Goal: Find specific page/section: Find specific page/section

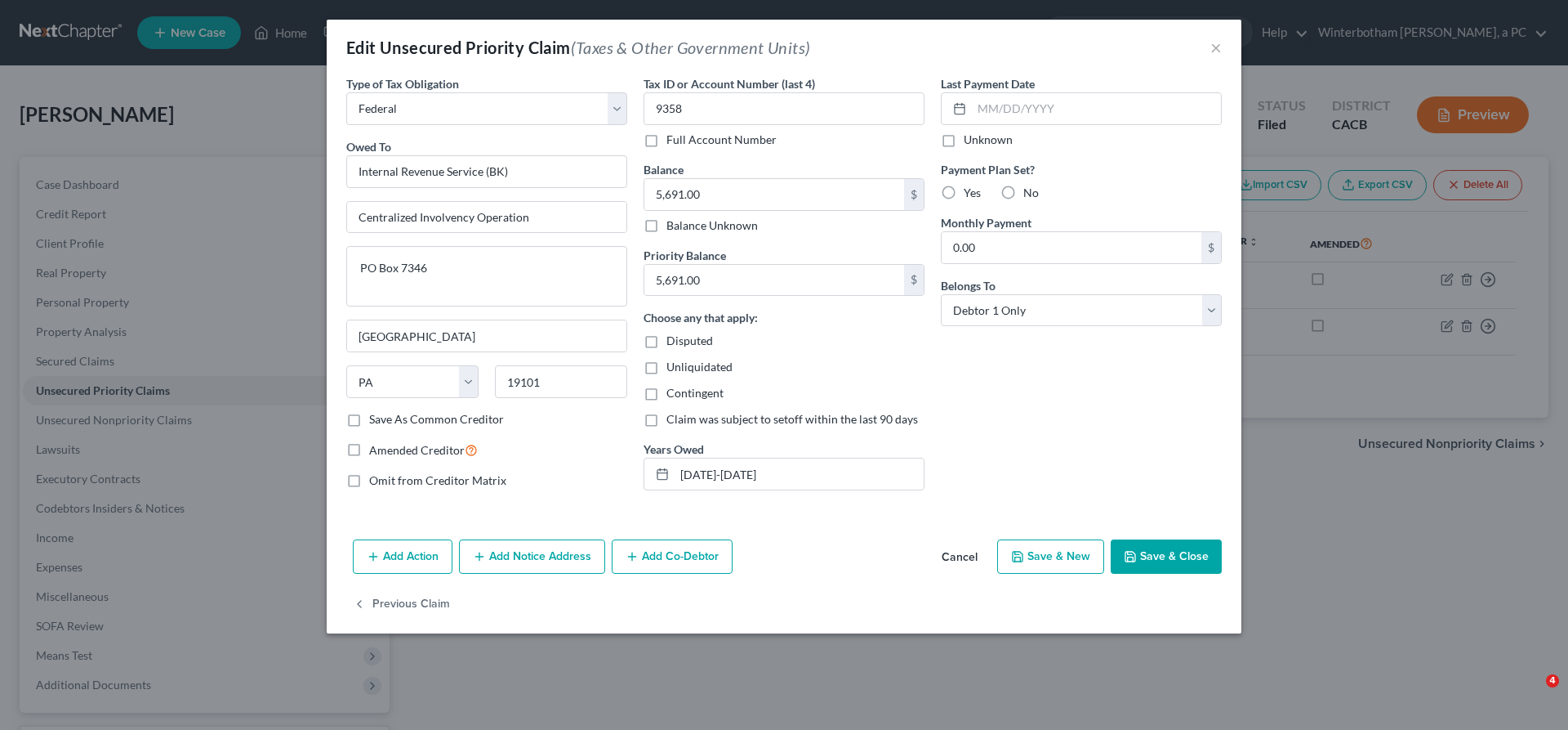
select select "0"
select select "39"
select select "0"
click at [1210, 37] on button "×" at bounding box center [1216, 47] width 12 height 20
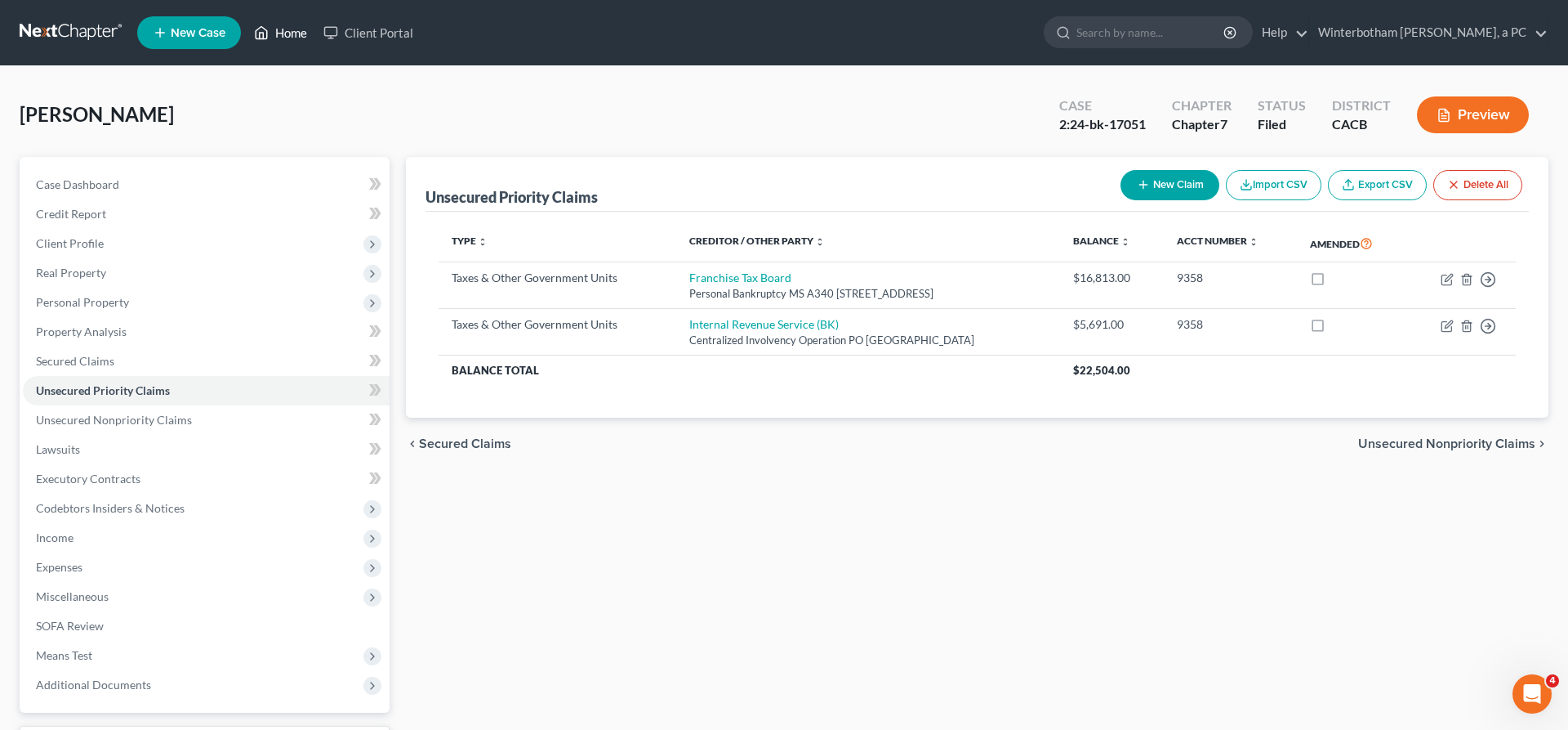
click at [246, 26] on link "Home" at bounding box center [281, 32] width 70 height 29
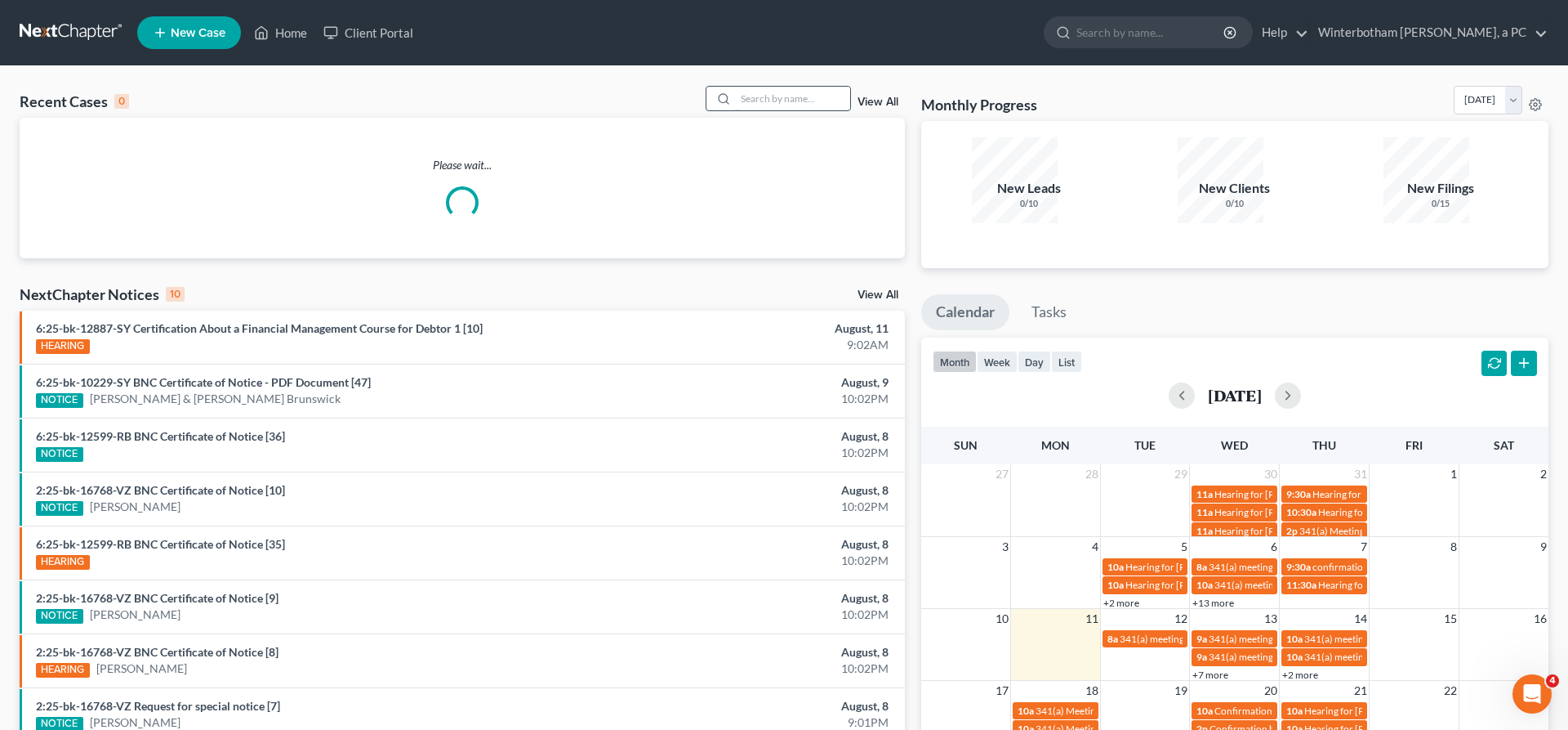
click at [804, 87] on input "search" at bounding box center [793, 98] width 114 height 24
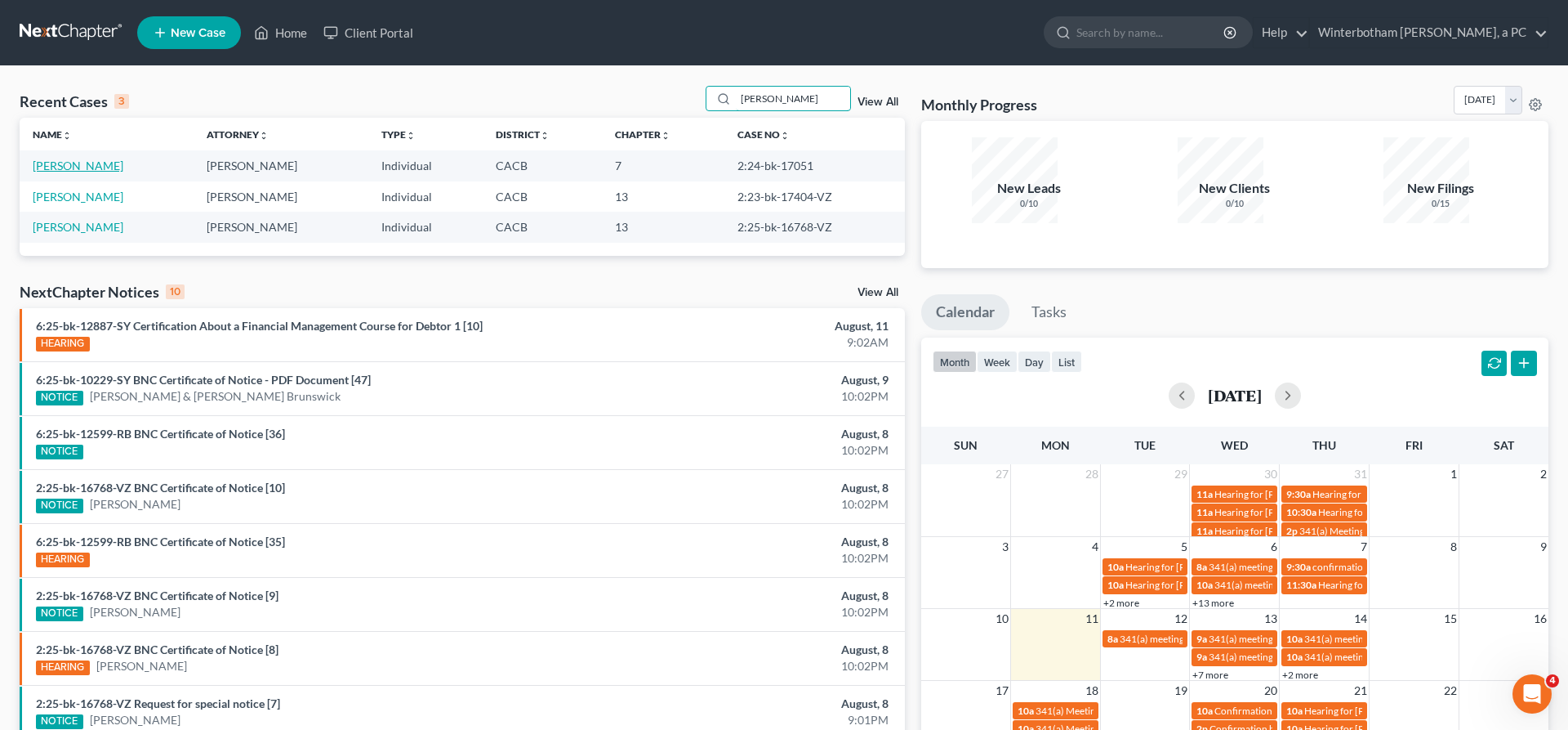
type input "[PERSON_NAME]"
click at [40, 159] on link "[PERSON_NAME]" at bounding box center [78, 166] width 91 height 14
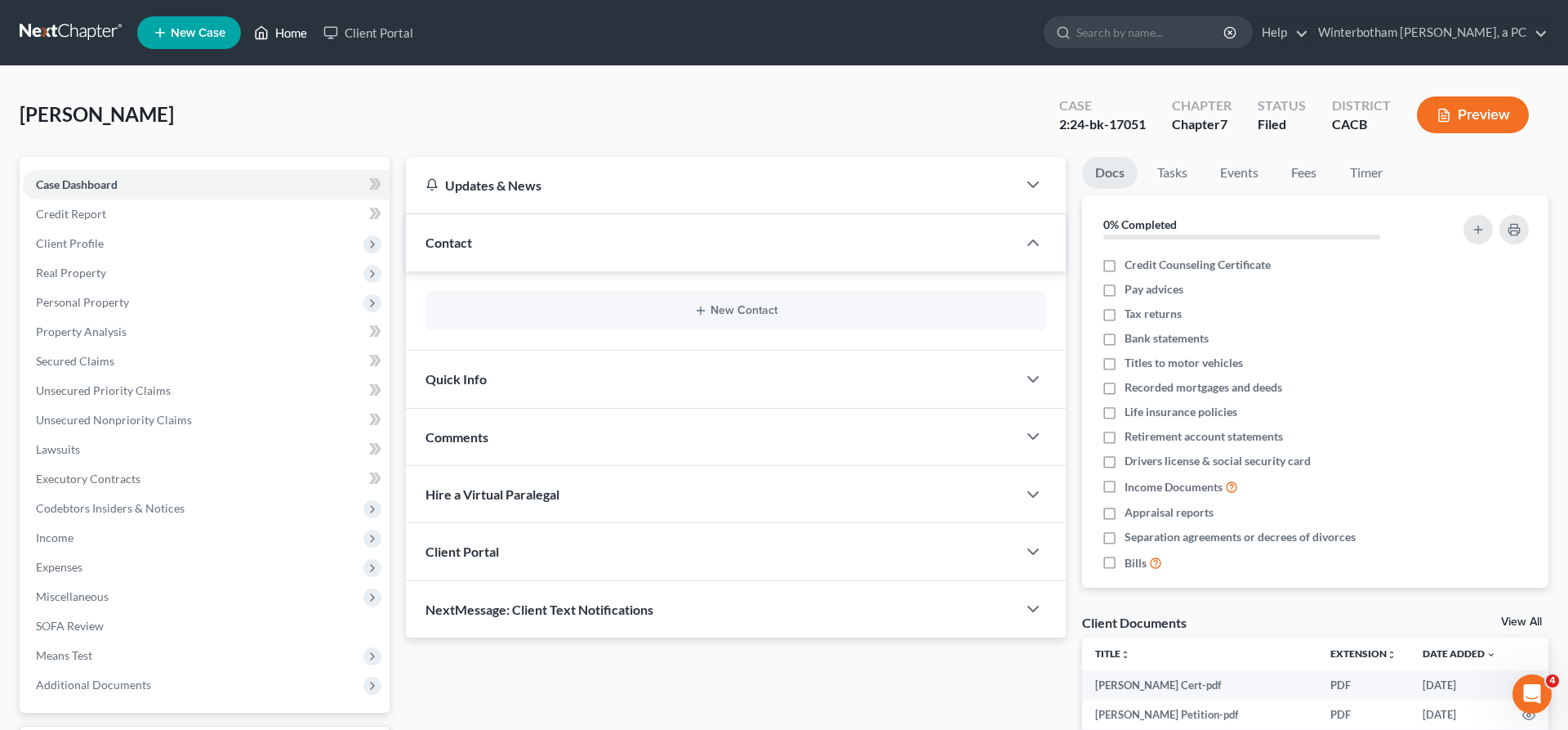
click at [246, 25] on link "Home" at bounding box center [281, 32] width 70 height 29
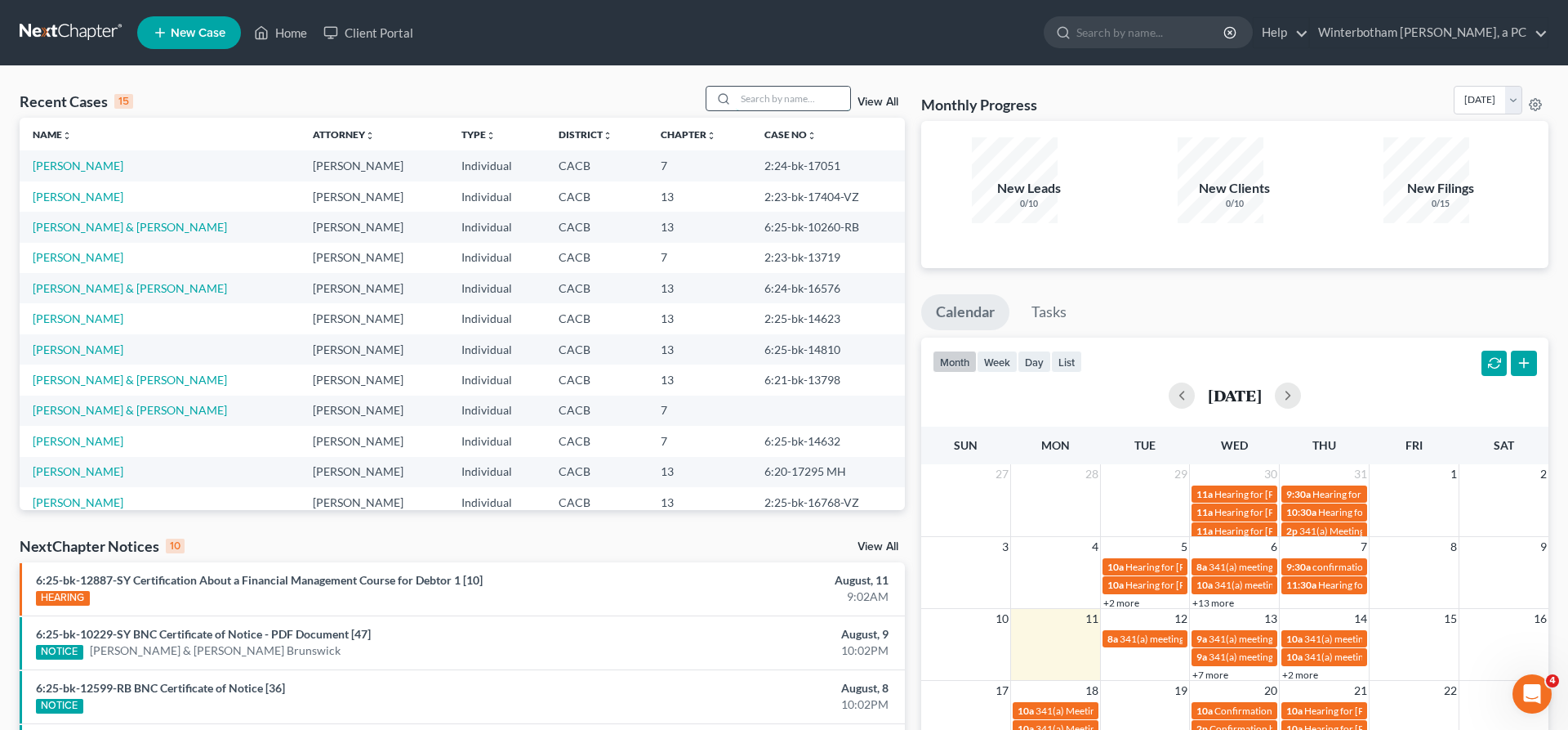
click at [808, 87] on input "search" at bounding box center [793, 98] width 114 height 24
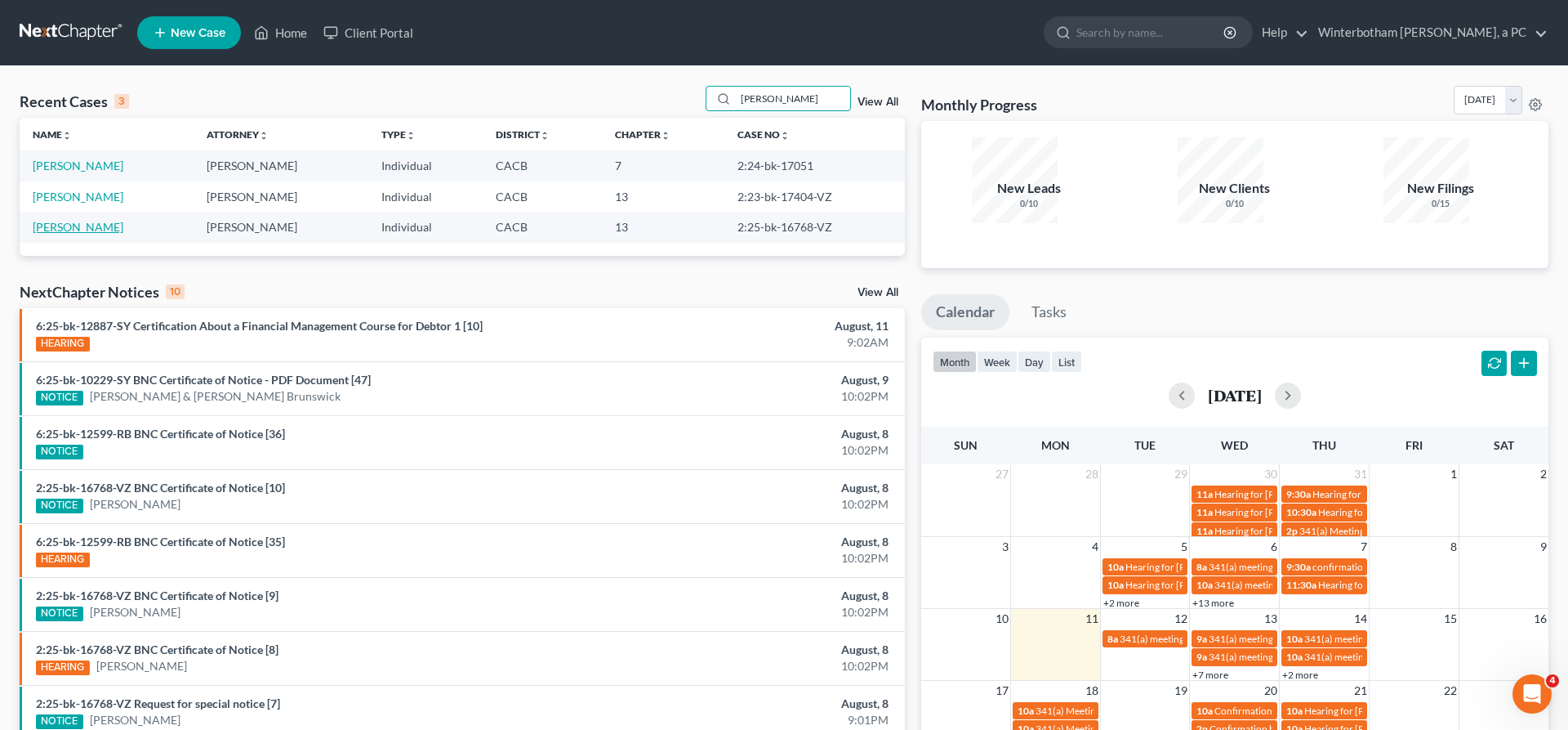
type input "[PERSON_NAME]"
click at [73, 220] on link "[PERSON_NAME]" at bounding box center [78, 227] width 91 height 14
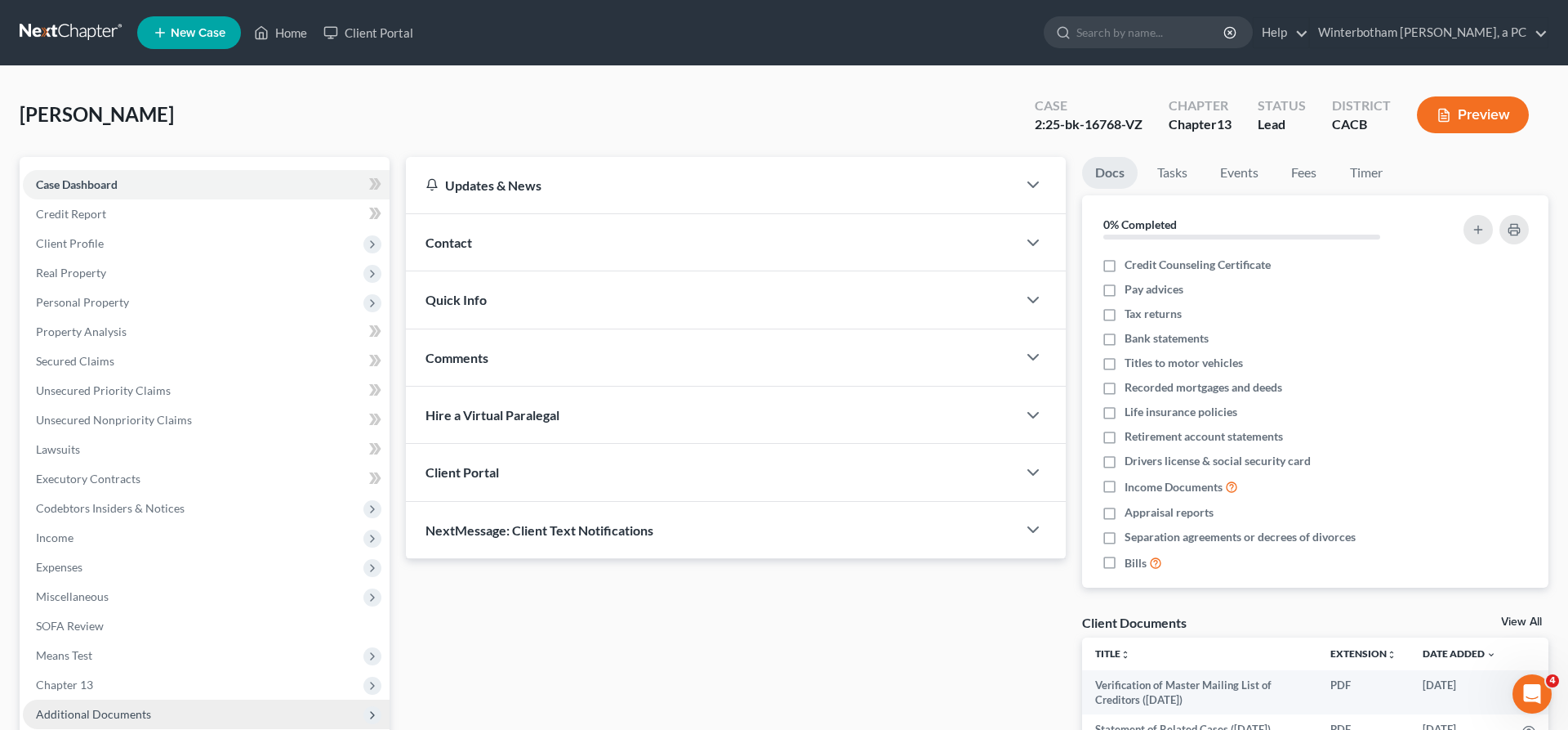
click at [88, 707] on span "Additional Documents" at bounding box center [93, 714] width 115 height 14
